Goal: Task Accomplishment & Management: Use online tool/utility

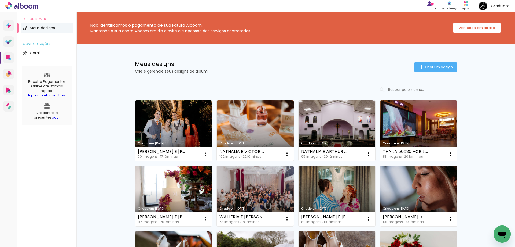
click at [325, 124] on link "Criado em [DATE]" at bounding box center [337, 130] width 77 height 61
